Goal: Entertainment & Leisure: Consume media (video, audio)

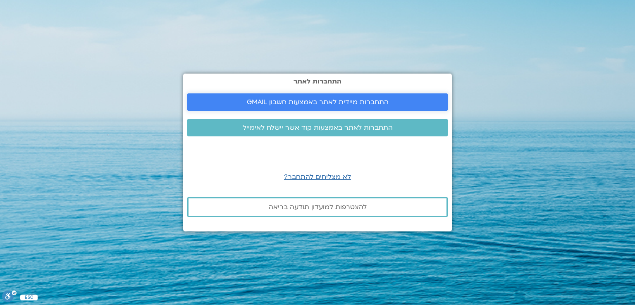
click at [381, 102] on span "התחברות מיידית לאתר באמצעות חשבון GMAIL" at bounding box center [318, 101] width 142 height 7
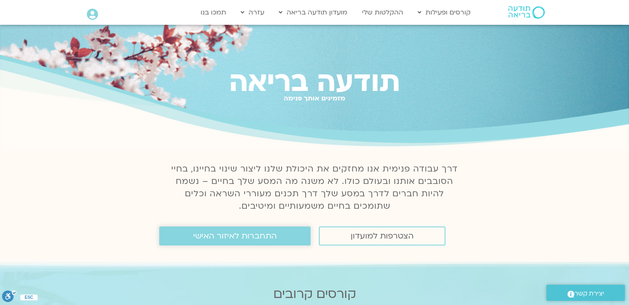
click at [247, 241] on span "התחברות לאיזור האישי" at bounding box center [235, 236] width 84 height 9
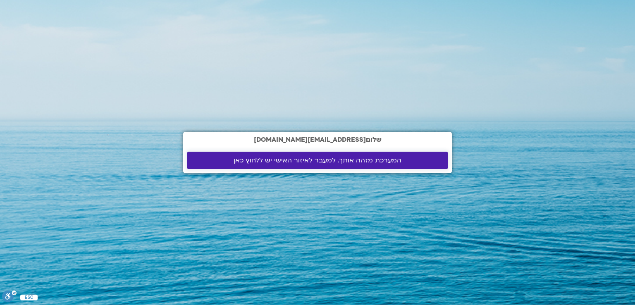
click at [308, 165] on link "המערכת מזהה אותך. למעבר לאיזור האישי יש ללחוץ כאן" at bounding box center [317, 160] width 261 height 17
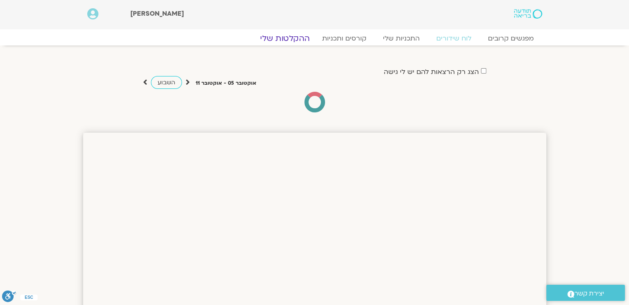
click at [300, 41] on link "ההקלטות שלי" at bounding box center [284, 39] width 69 height 10
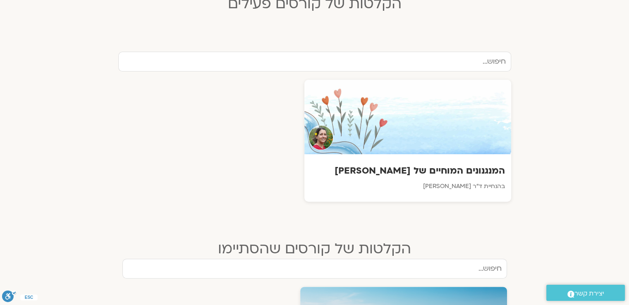
scroll to position [290, 0]
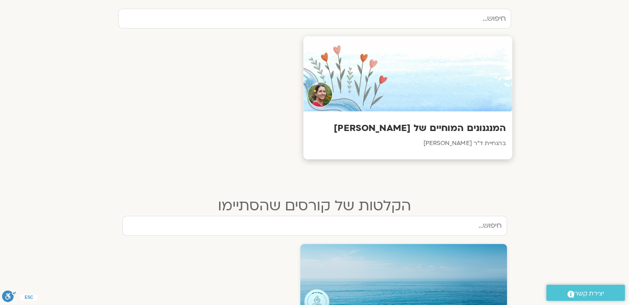
click at [410, 151] on div "המנגנונים המוחיים של סטרס בהנחיית ד"ר [PERSON_NAME]" at bounding box center [407, 136] width 209 height 48
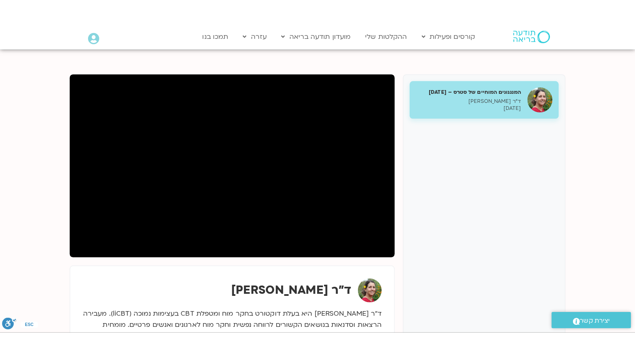
scroll to position [165, 0]
